Goal: Task Accomplishment & Management: Use online tool/utility

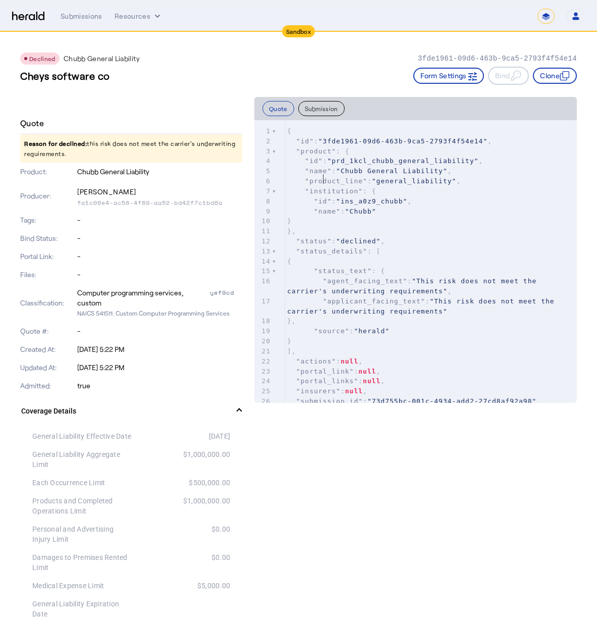
click at [303, 199] on div "1 { 2 "id" : "3fde1961-09d6-463b-9ca5-2793f4f54e14" , 3 "product" : { 4 "id" : …" at bounding box center [431, 371] width 292 height 490
drag, startPoint x: 364, startPoint y: 496, endPoint x: 417, endPoint y: 441, distance: 76.8
click at [161, 68] on div "Cheys software co Form Settings Bind Clone" at bounding box center [298, 76] width 557 height 18
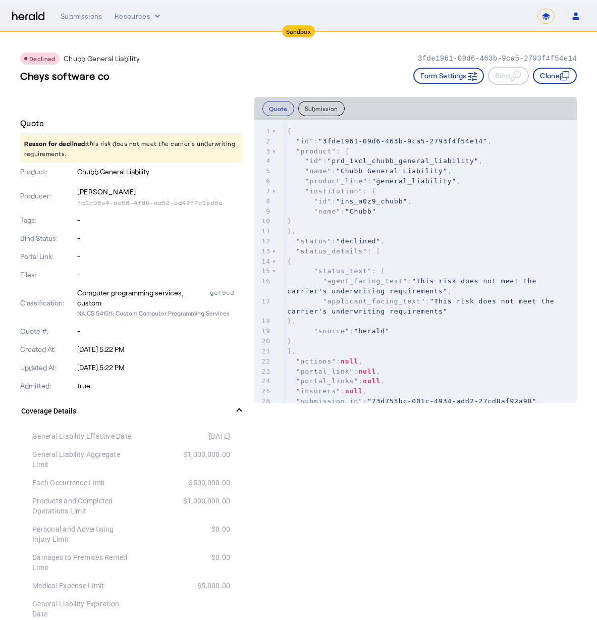
drag, startPoint x: 30, startPoint y: 104, endPoint x: 2, endPoint y: 109, distance: 28.6
click at [25, 104] on div at bounding box center [131, 101] width 222 height 8
